Goal: Task Accomplishment & Management: Manage account settings

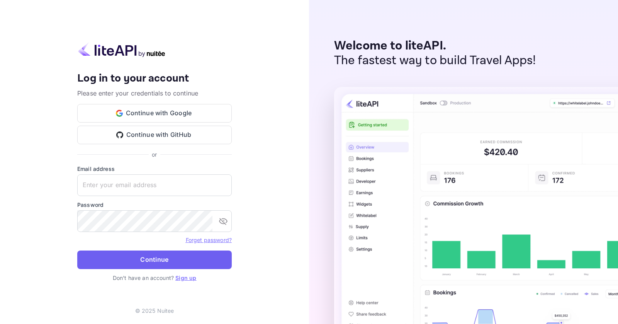
type input "[EMAIL_ADDRESS][DOMAIN_NAME]"
click at [138, 264] on button "Continue" at bounding box center [154, 259] width 155 height 19
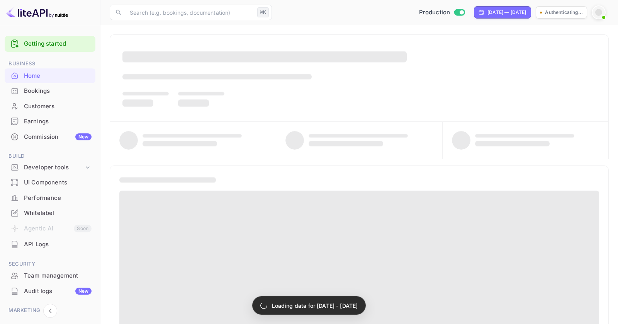
scroll to position [49, 0]
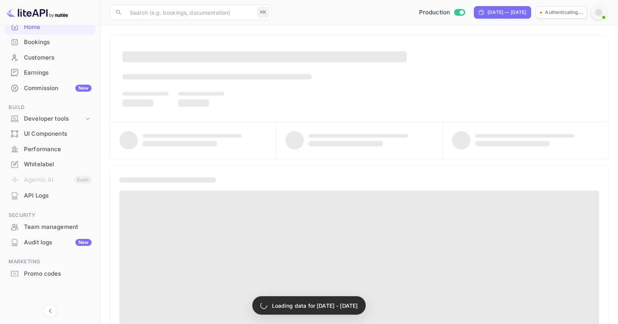
click at [48, 172] on li "Agentic AI Soon" at bounding box center [50, 180] width 91 height 16
click at [54, 164] on div "Whitelabel" at bounding box center [58, 164] width 68 height 9
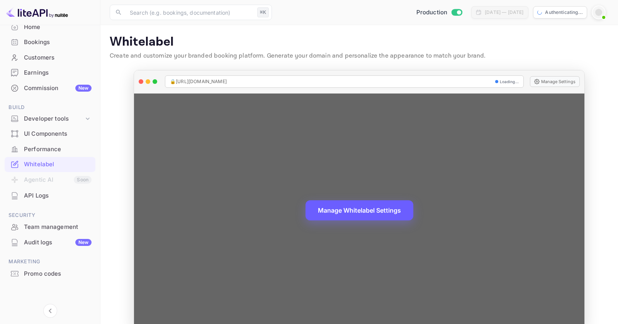
click at [408, 204] on button "Manage Whitelabel Settings" at bounding box center [360, 210] width 108 height 20
